Goal: Use online tool/utility: Utilize a website feature to perform a specific function

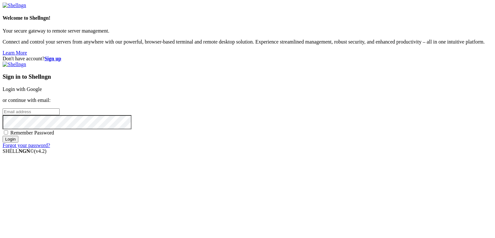
click at [42, 86] on link "Login with Google" at bounding box center [22, 88] width 39 height 5
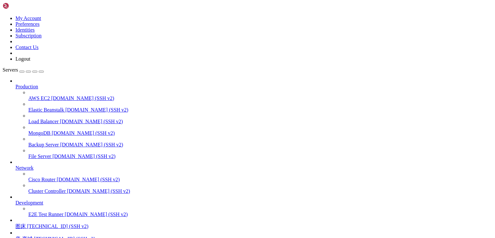
scroll to position [56, 0]
click at [47, 223] on span "[TECHNICAL_ID] (SSH v2)" at bounding box center [57, 225] width 61 height 5
drag, startPoint x: 55, startPoint y: 547, endPoint x: 150, endPoint y: 545, distance: 94.8
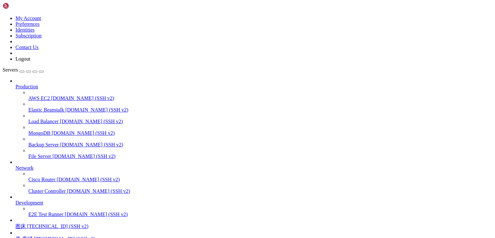
drag, startPoint x: 54, startPoint y: 548, endPoint x: 154, endPoint y: 546, distance: 100.3
